Goal: Transaction & Acquisition: Obtain resource

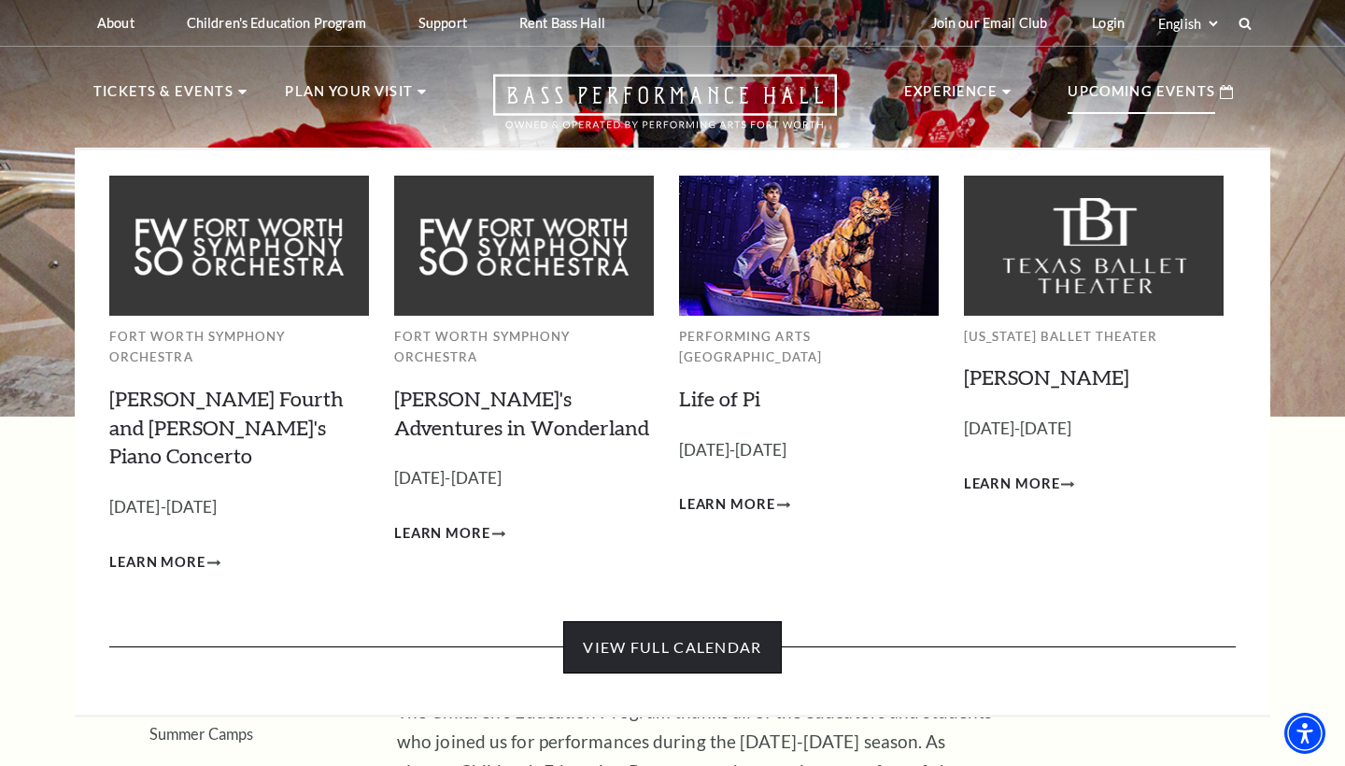
click at [716, 602] on link "View Full Calendar" at bounding box center [672, 647] width 218 height 52
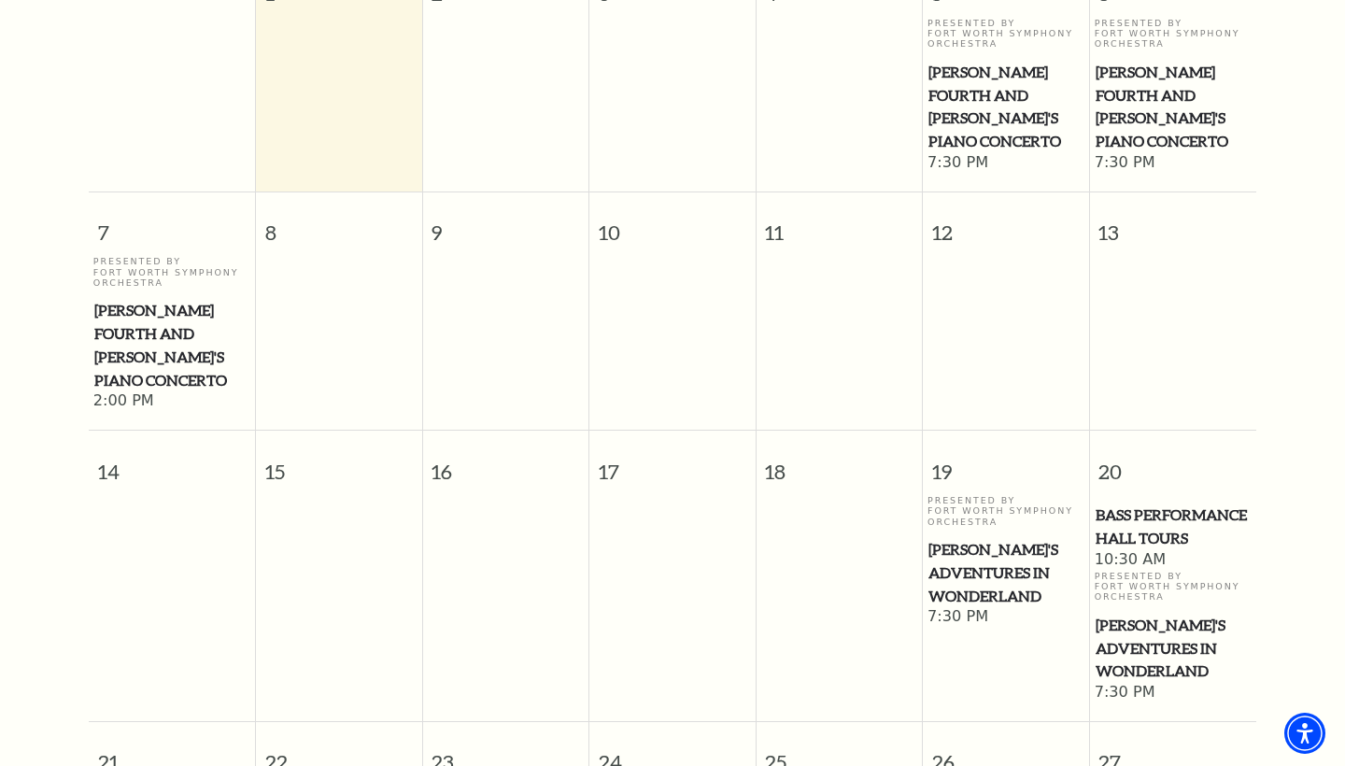
scroll to position [659, 0]
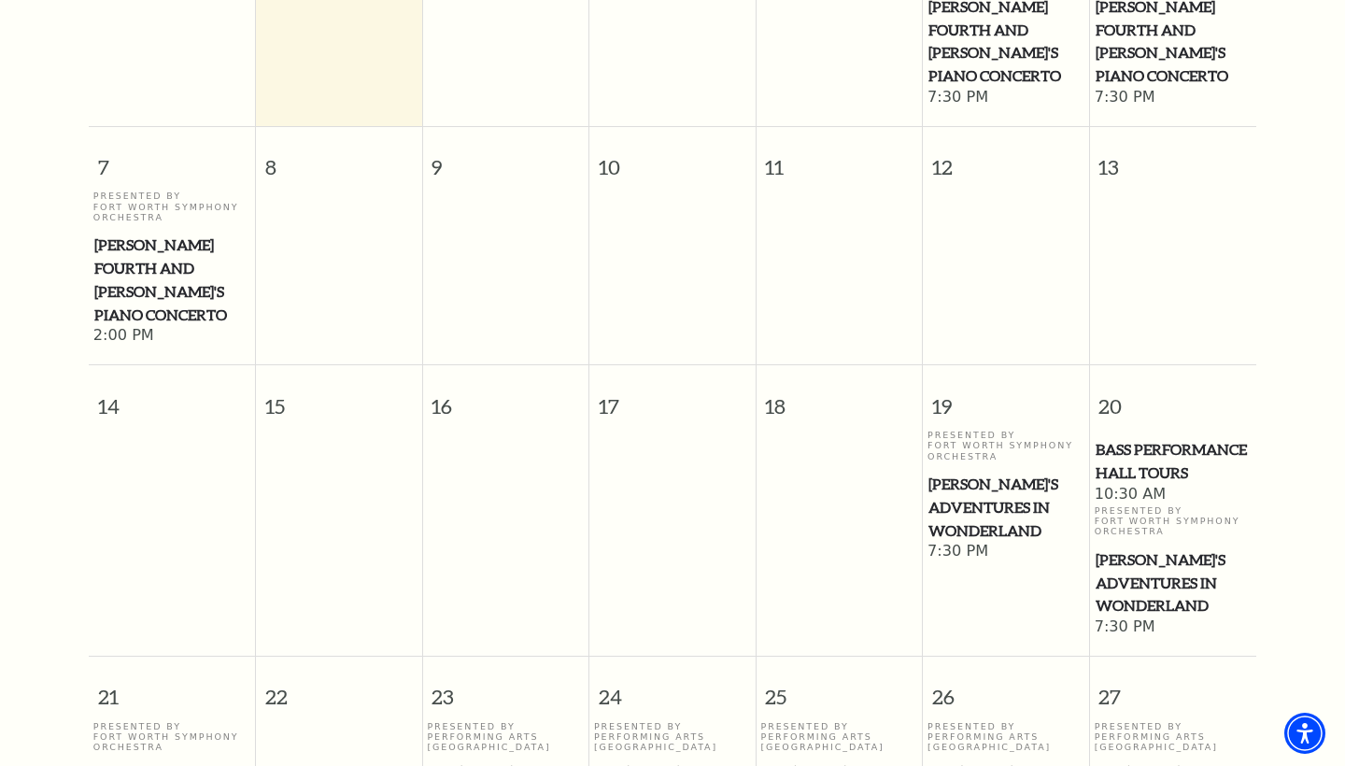
click at [965, 129] on span "12" at bounding box center [1006, 159] width 166 height 64
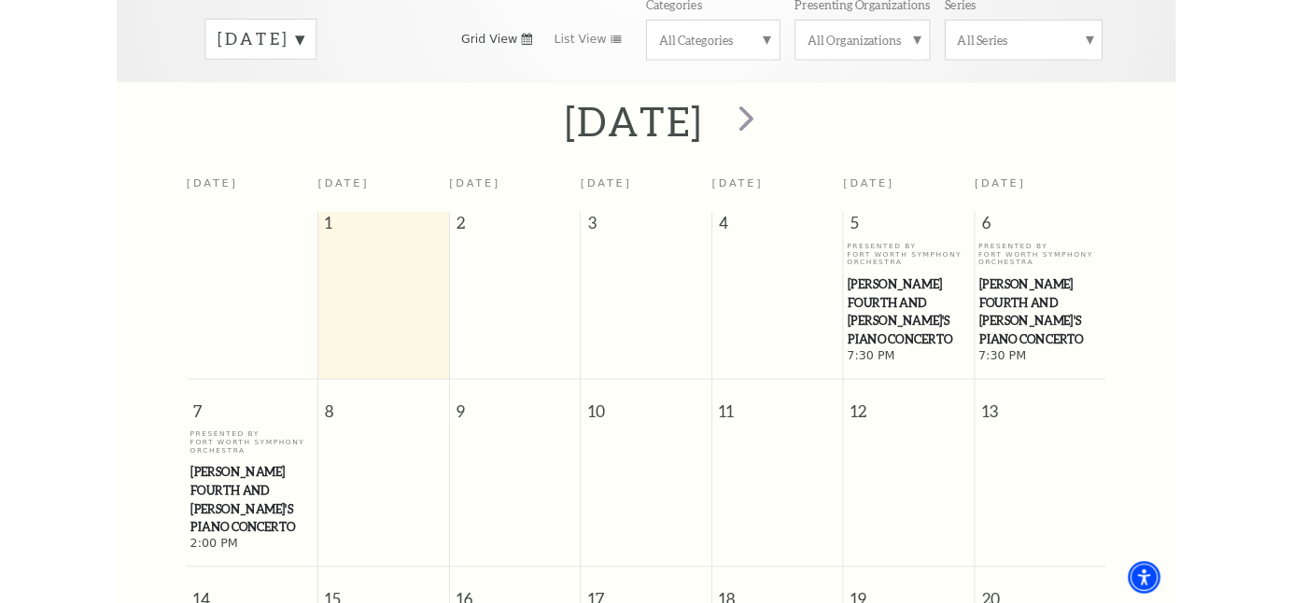
scroll to position [275, 0]
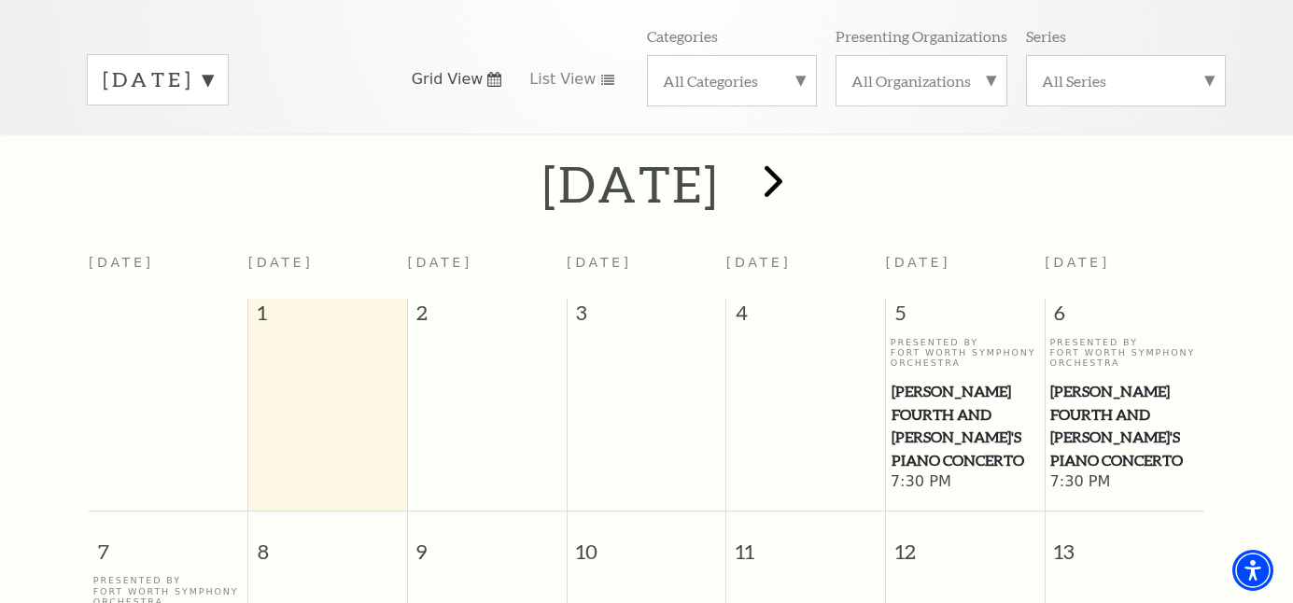
click at [800, 154] on span "next" at bounding box center [773, 180] width 53 height 53
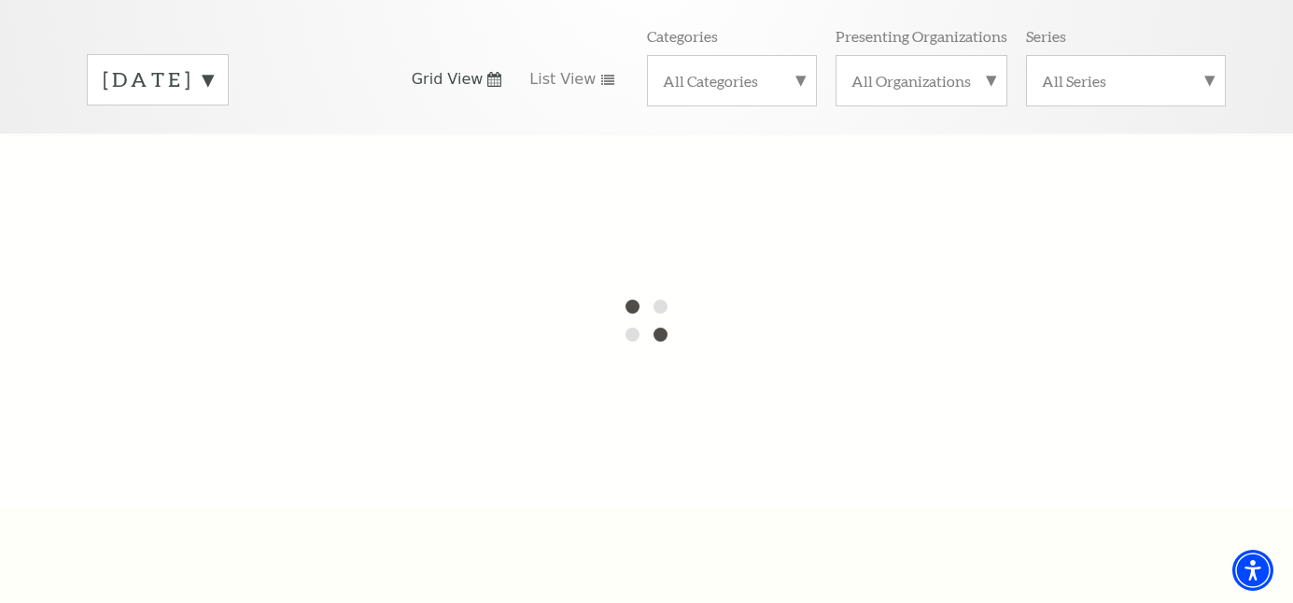
click at [881, 146] on div at bounding box center [646, 321] width 1293 height 374
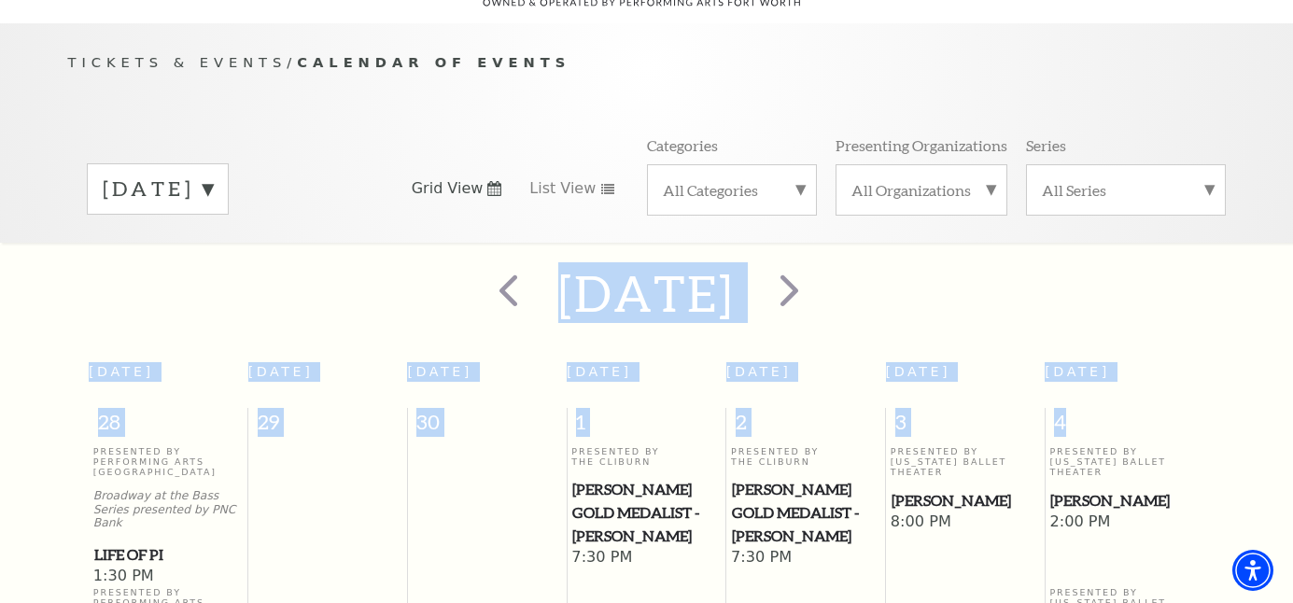
scroll to position [164, 0]
click at [816, 271] on span "next" at bounding box center [789, 290] width 53 height 53
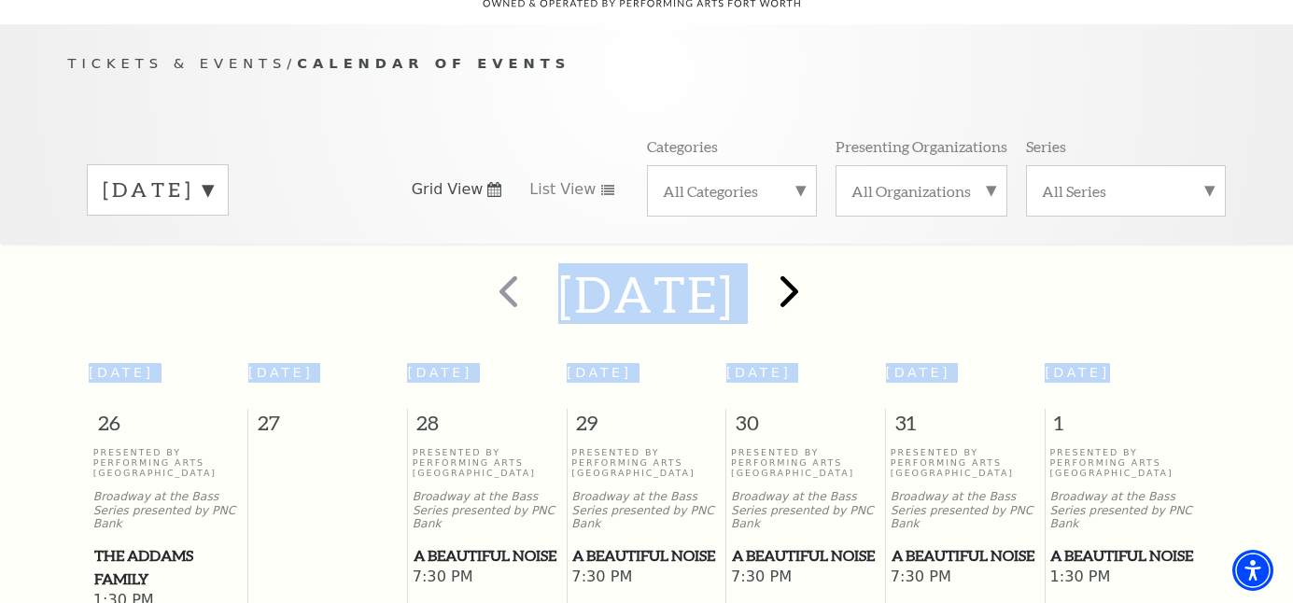
click at [821, 271] on button "next" at bounding box center [787, 294] width 68 height 66
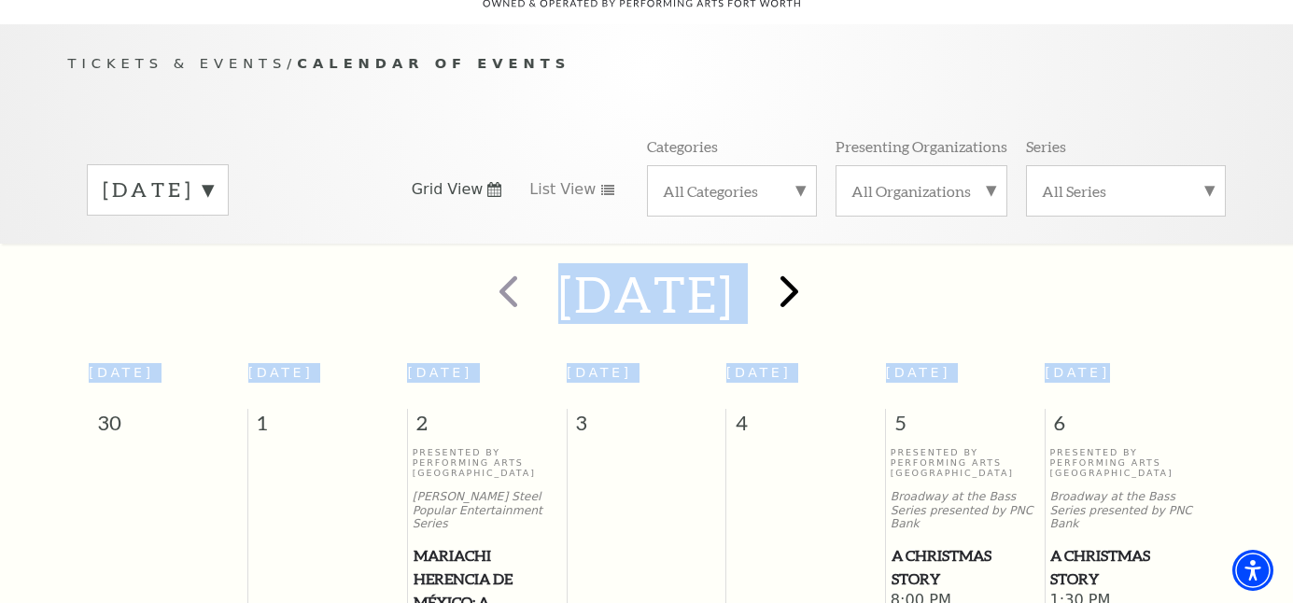
click at [821, 271] on button "next" at bounding box center [787, 294] width 68 height 66
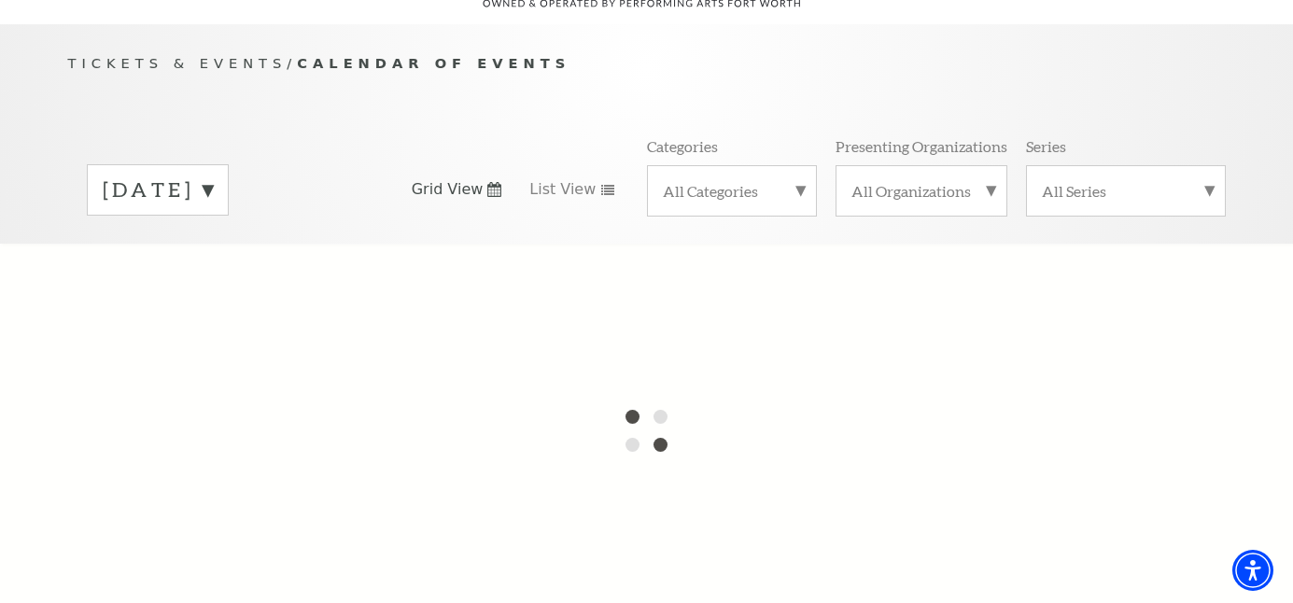
click at [862, 271] on div at bounding box center [646, 431] width 1293 height 374
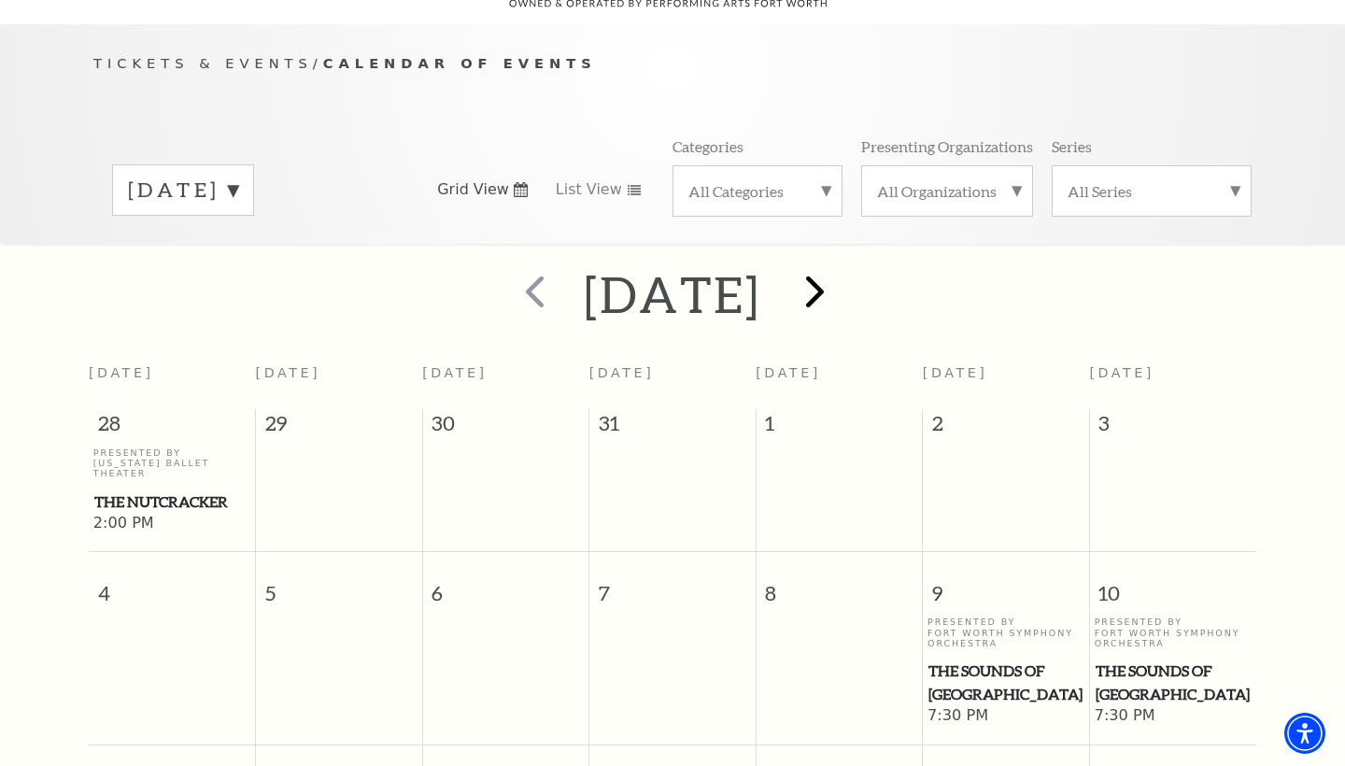
click at [841, 280] on span "next" at bounding box center [814, 290] width 53 height 53
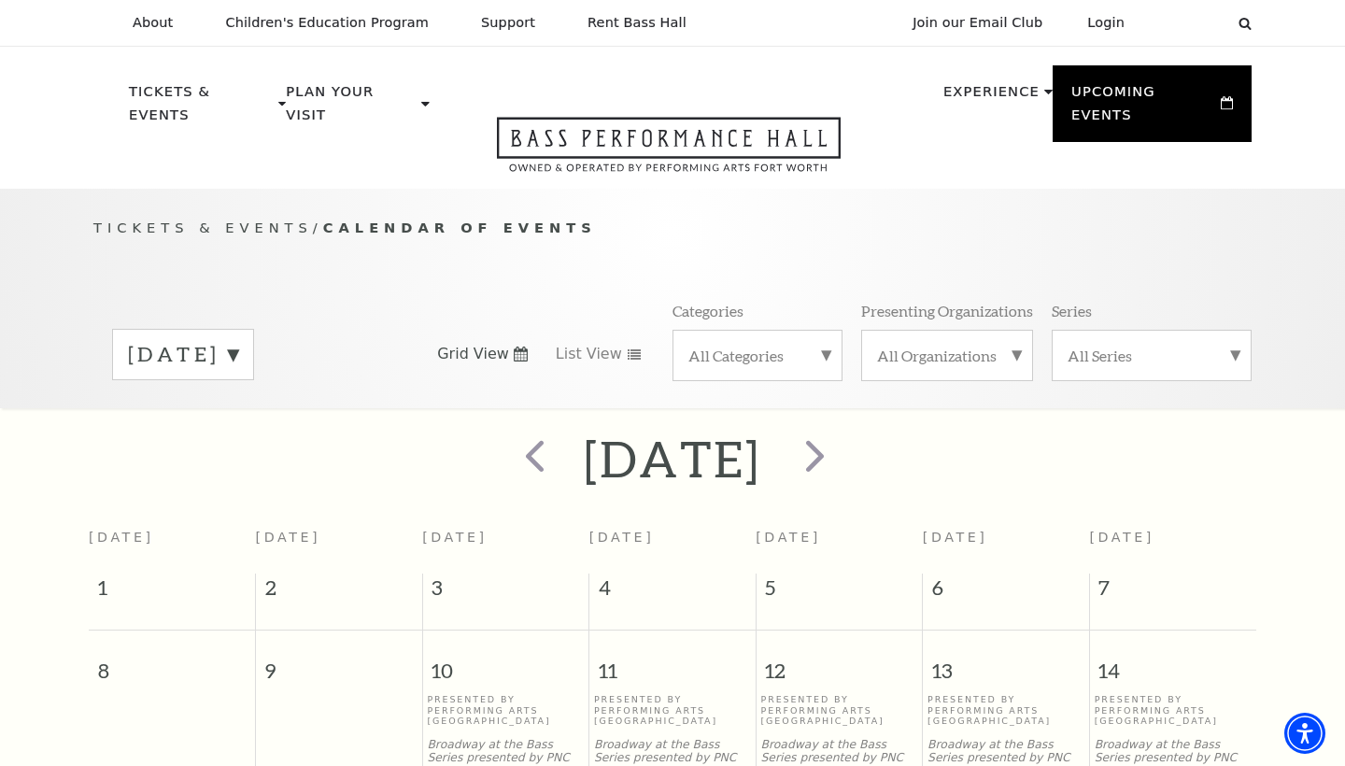
scroll to position [0, 0]
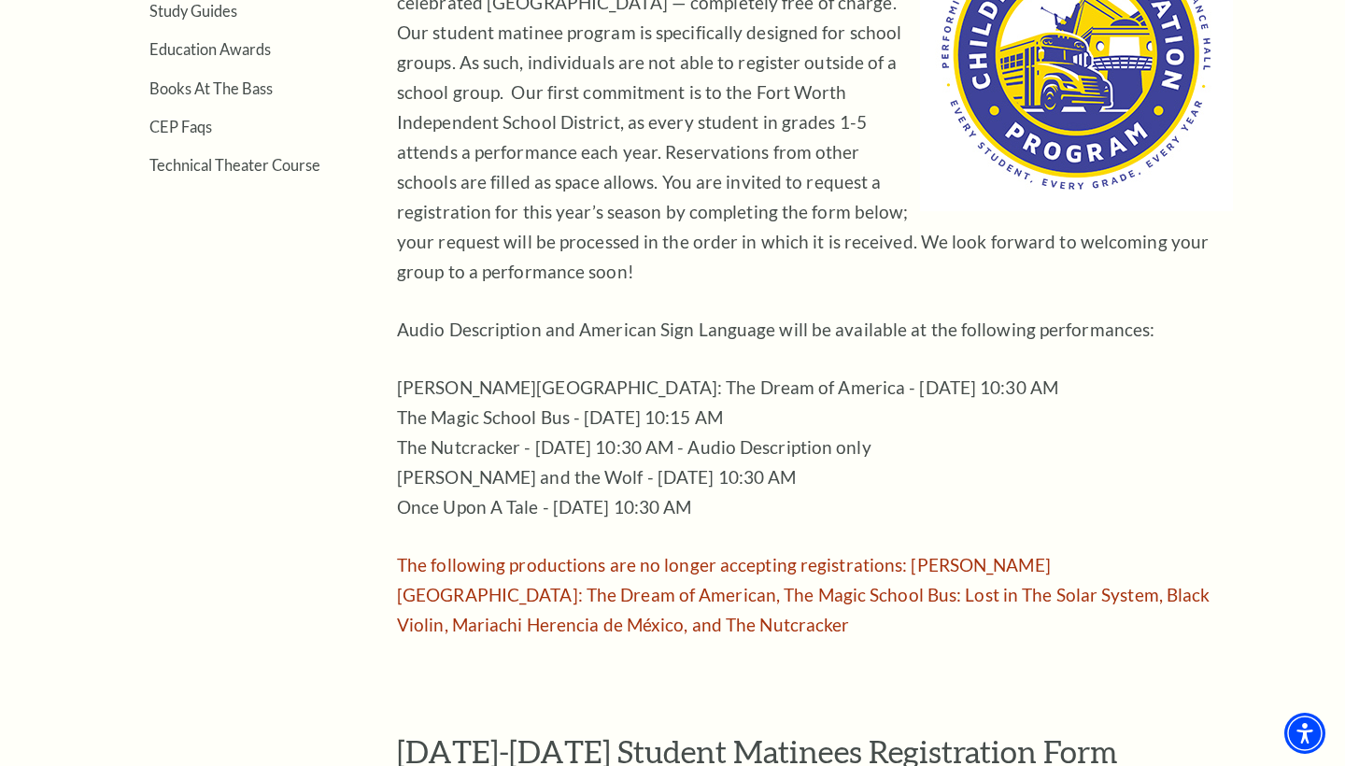
scroll to position [800, 0]
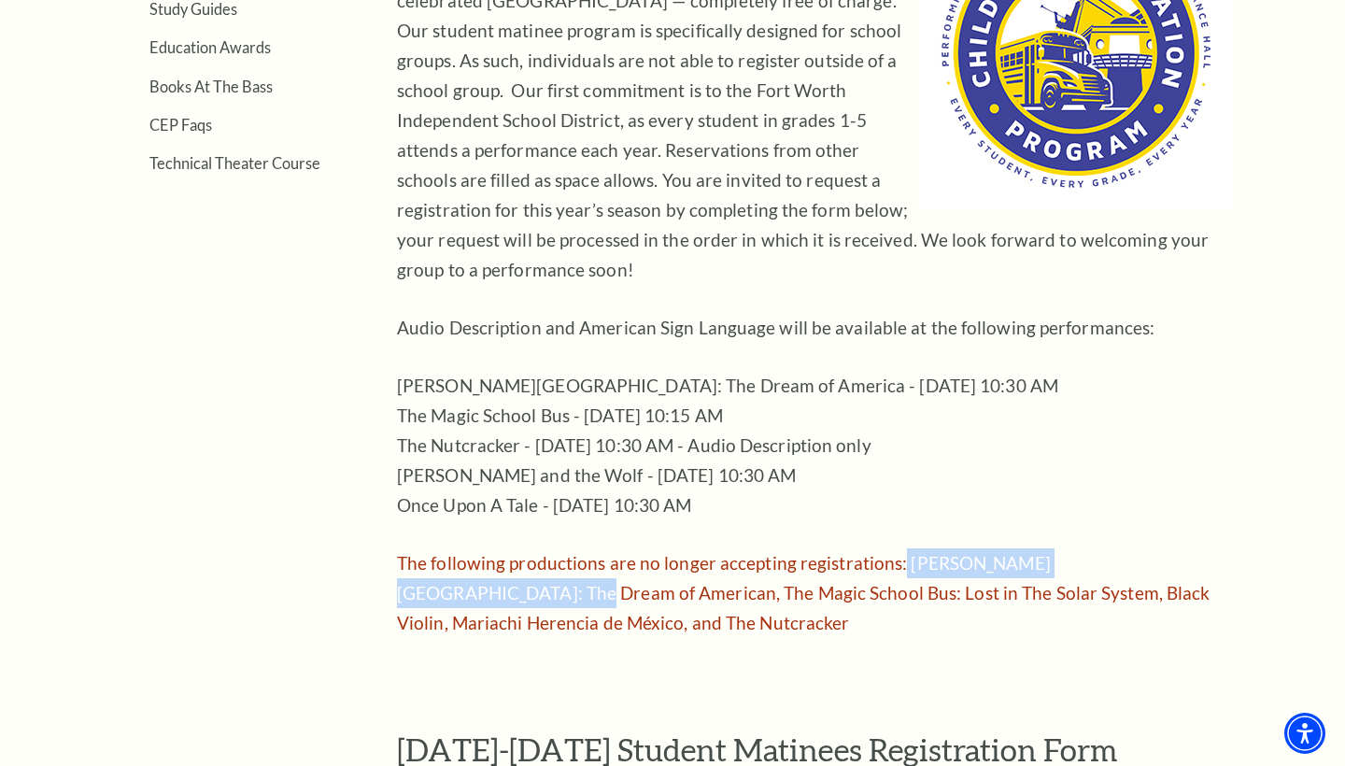
drag, startPoint x: 895, startPoint y: 509, endPoint x: 1169, endPoint y: 516, distance: 273.7
click at [1169, 552] on span "The following productions are no longer accepting registrations: Ellis Island: …" at bounding box center [803, 592] width 813 height 81
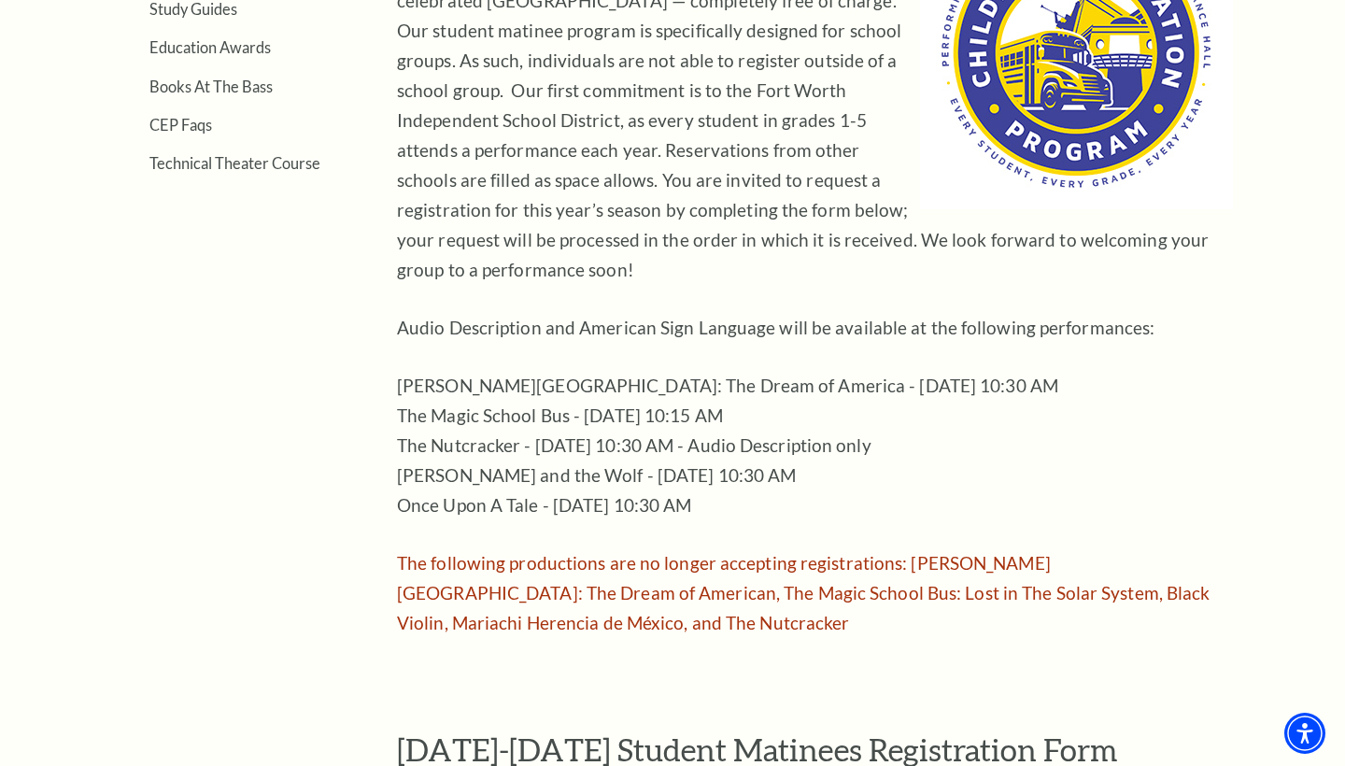
click at [1163, 552] on span "The following productions are no longer accepting registrations: Ellis Island: …" at bounding box center [803, 592] width 813 height 81
drag, startPoint x: 1173, startPoint y: 512, endPoint x: 1116, endPoint y: 512, distance: 57.0
click at [1171, 552] on span "The following productions are no longer accepting registrations: Ellis Island: …" at bounding box center [803, 592] width 813 height 81
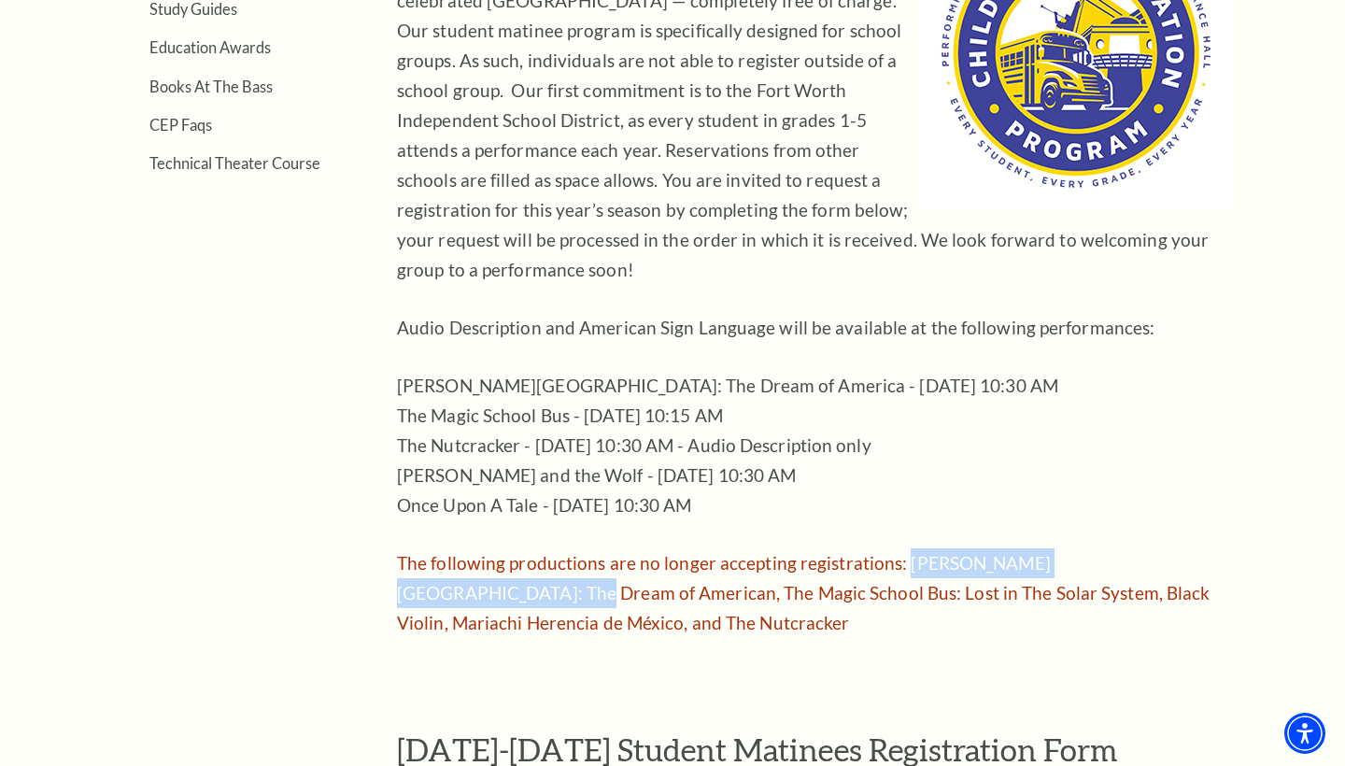
drag, startPoint x: 899, startPoint y: 511, endPoint x: 1172, endPoint y: 518, distance: 272.8
click at [1172, 552] on span "The following productions are no longer accepting registrations: Ellis Island: …" at bounding box center [803, 592] width 813 height 81
copy span "Ellis Island: The Dream of American"
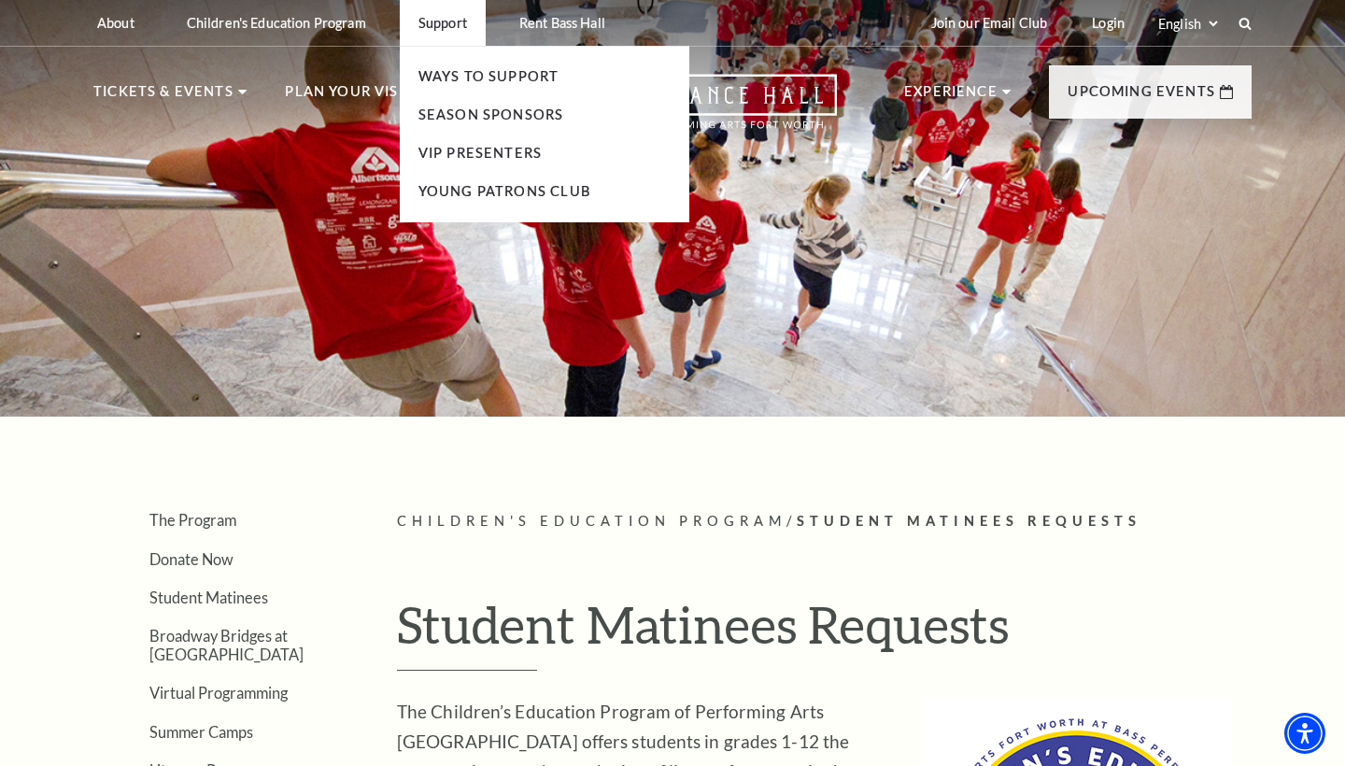
scroll to position [0, 0]
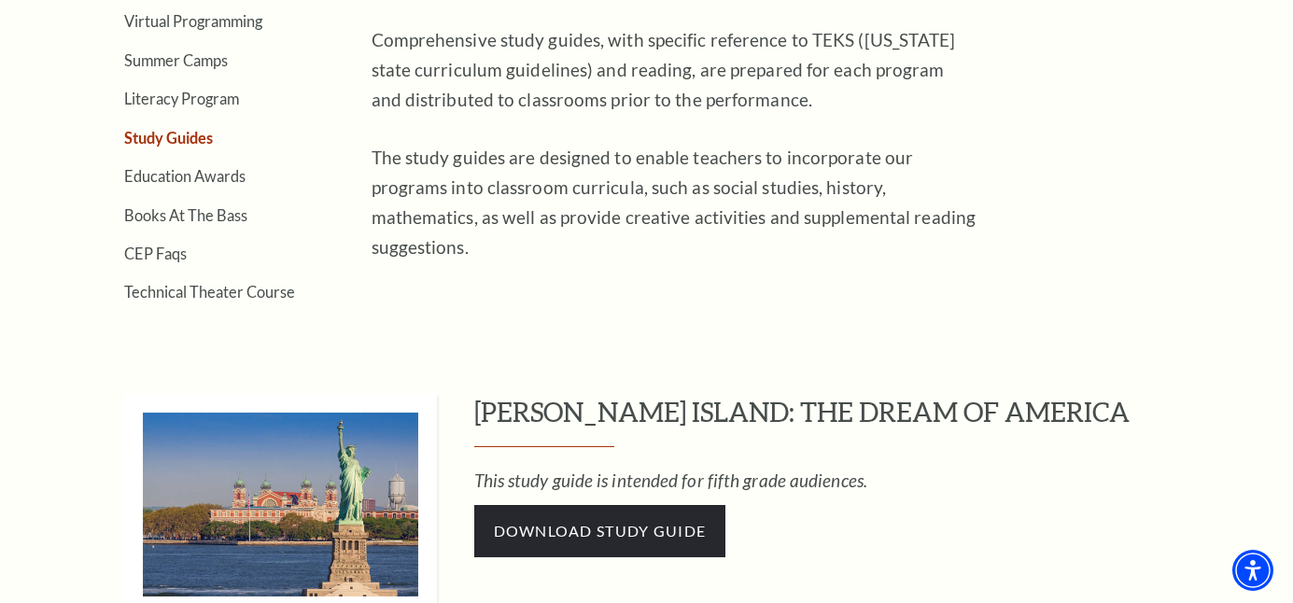
scroll to position [732, 0]
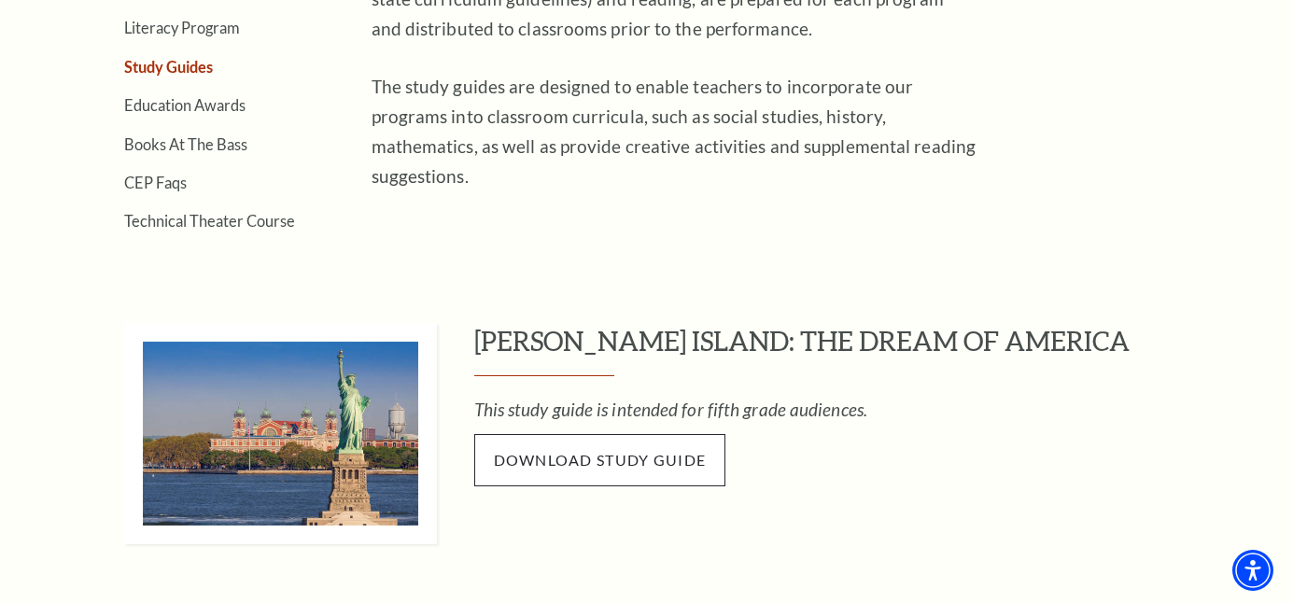
click at [648, 458] on span "Download Study Guide" at bounding box center [600, 460] width 213 height 18
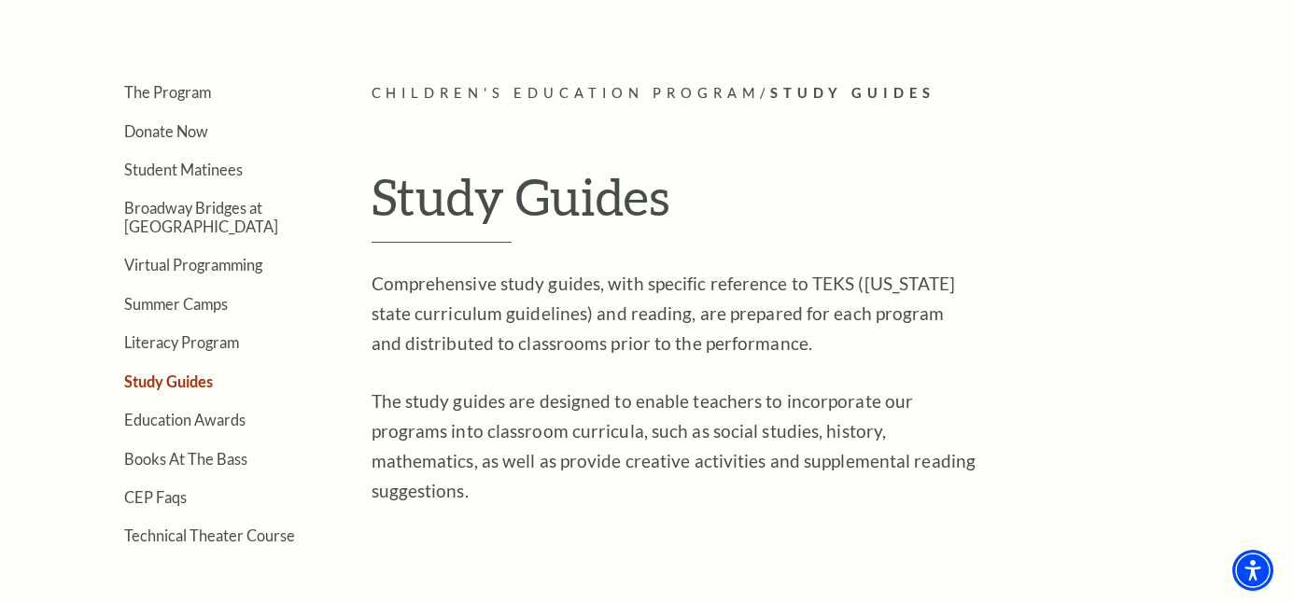
scroll to position [418, 0]
